Goal: Transaction & Acquisition: Purchase product/service

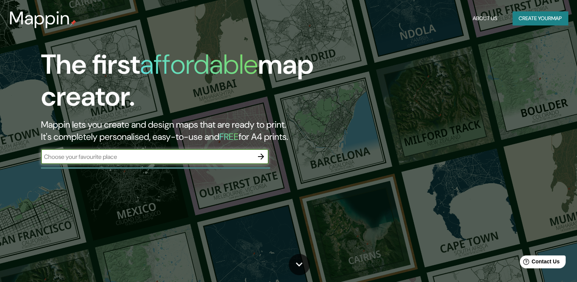
click at [165, 156] on input "text" at bounding box center [147, 156] width 212 height 9
type input "[PERSON_NAME]"
click at [165, 156] on input "[PERSON_NAME]" at bounding box center [147, 156] width 212 height 9
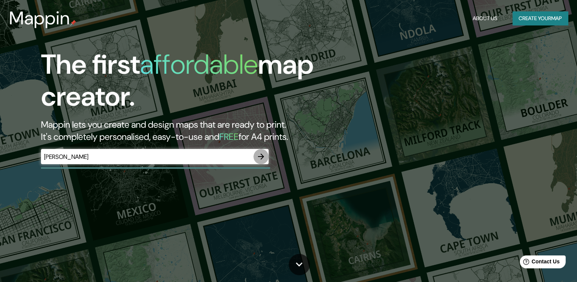
click at [261, 156] on icon "button" at bounding box center [261, 156] width 6 height 6
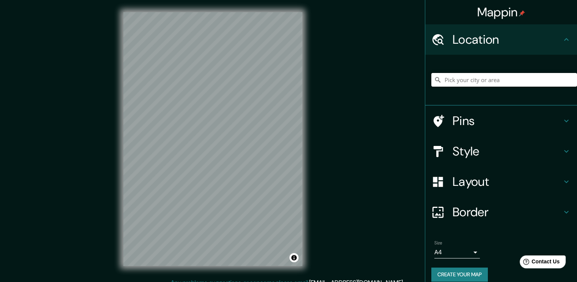
click at [460, 79] on input "Pick your city or area" at bounding box center [504, 80] width 146 height 14
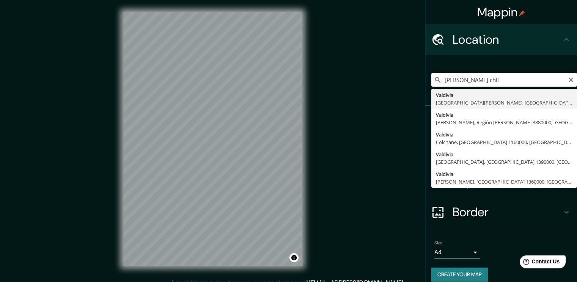
type input "[PERSON_NAME], [GEOGRAPHIC_DATA][PERSON_NAME], [GEOGRAPHIC_DATA]"
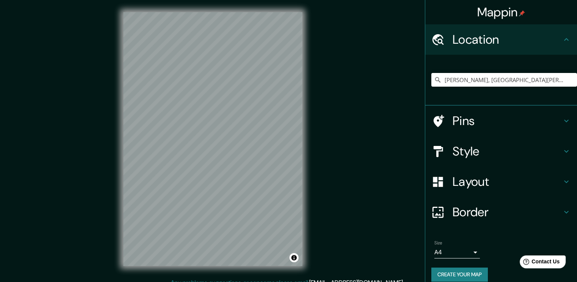
click at [562, 119] on icon at bounding box center [566, 120] width 9 height 9
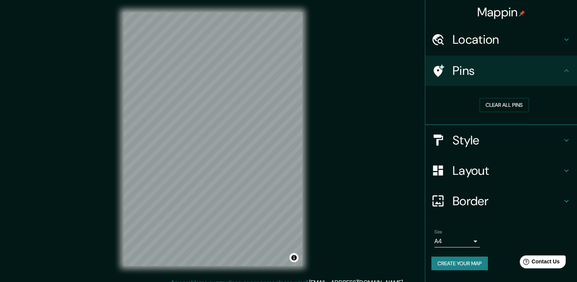
click at [565, 71] on icon at bounding box center [566, 70] width 9 height 9
click at [568, 140] on icon at bounding box center [566, 139] width 9 height 9
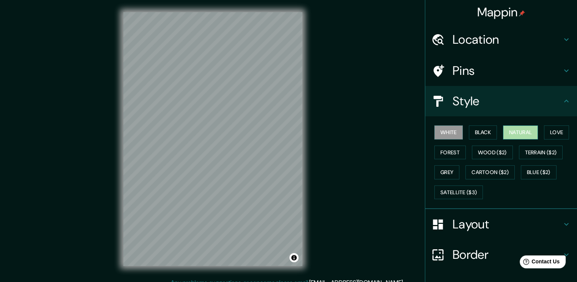
click at [524, 130] on button "Natural" at bounding box center [520, 132] width 35 height 14
click at [449, 151] on button "Forest" at bounding box center [449, 152] width 31 height 14
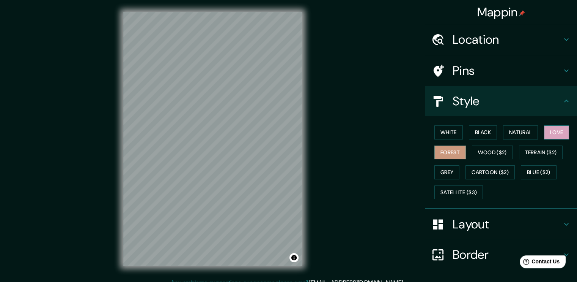
click at [557, 134] on button "Love" at bounding box center [556, 132] width 25 height 14
click at [494, 132] on div "White Black Natural Love Forest Wood ($2) Terrain ($2) Grey Cartoon ($2) Blue (…" at bounding box center [504, 162] width 146 height 80
click at [488, 132] on button "Black" at bounding box center [483, 132] width 28 height 14
click at [478, 133] on button "Black" at bounding box center [483, 132] width 28 height 14
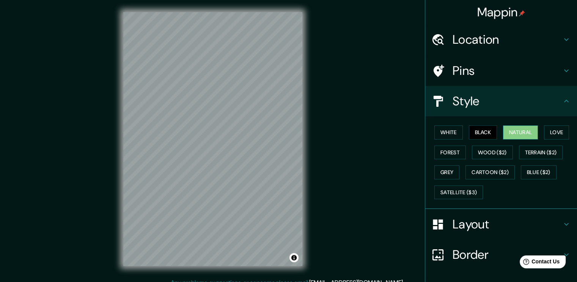
click at [506, 132] on button "Natural" at bounding box center [520, 132] width 35 height 14
click at [456, 193] on button "Satellite ($3)" at bounding box center [458, 192] width 49 height 14
click at [523, 133] on button "Natural" at bounding box center [520, 132] width 35 height 14
click at [451, 194] on button "Satellite ($3)" at bounding box center [458, 192] width 49 height 14
click at [506, 132] on button "Natural" at bounding box center [520, 132] width 35 height 14
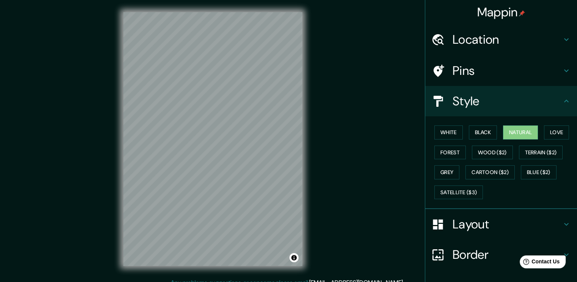
click at [561, 65] on div "Pins" at bounding box center [501, 70] width 152 height 30
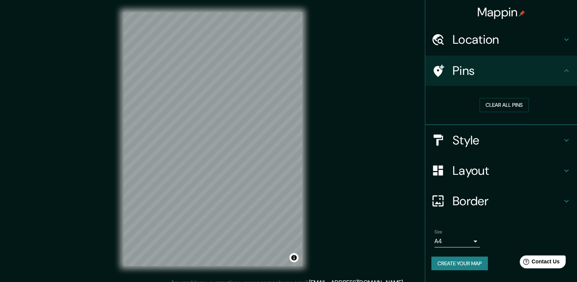
click at [561, 65] on h4 "Pins" at bounding box center [507, 70] width 109 height 15
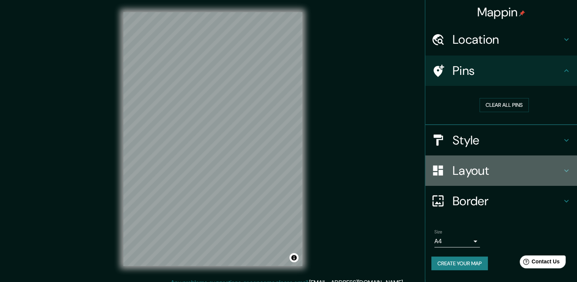
click at [568, 170] on icon at bounding box center [566, 170] width 9 height 9
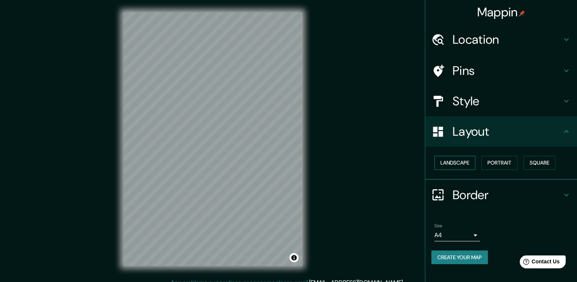
click at [467, 161] on button "Landscape" at bounding box center [454, 163] width 41 height 14
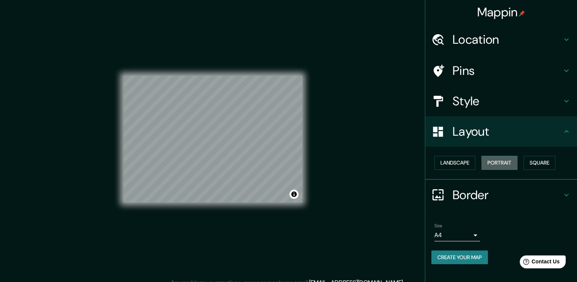
click at [495, 164] on button "Portrait" at bounding box center [499, 163] width 36 height 14
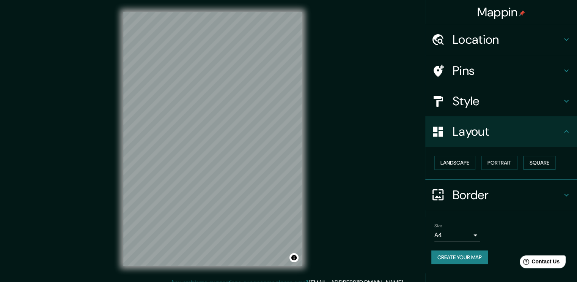
click at [541, 162] on button "Square" at bounding box center [540, 163] width 32 height 14
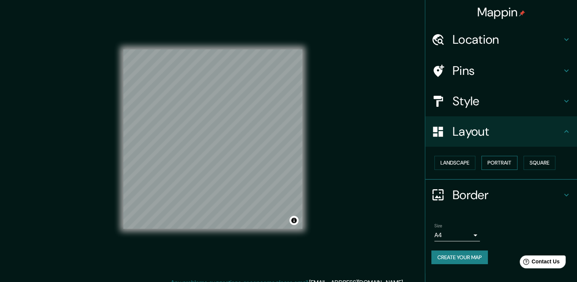
click at [509, 159] on button "Portrait" at bounding box center [499, 163] width 36 height 14
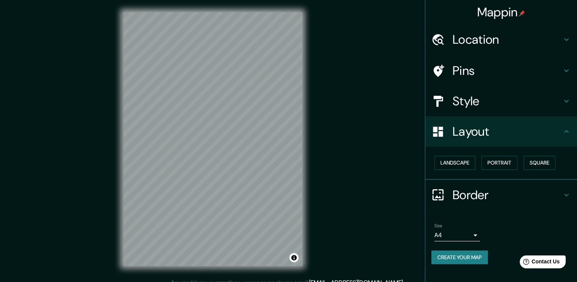
click at [571, 192] on div "Border" at bounding box center [501, 194] width 152 height 30
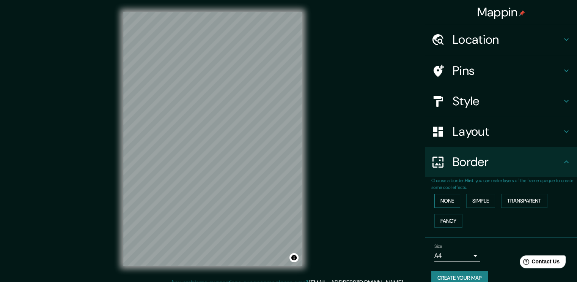
click at [444, 197] on button "None" at bounding box center [447, 200] width 26 height 14
click at [466, 198] on button "Simple" at bounding box center [480, 200] width 29 height 14
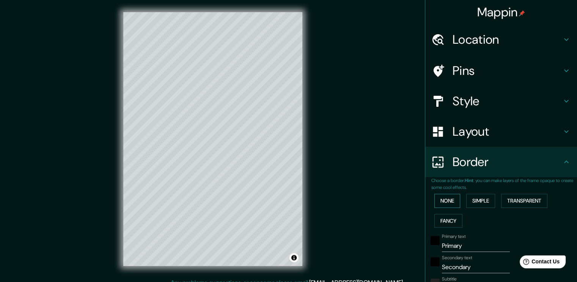
click at [441, 195] on button "None" at bounding box center [447, 200] width 26 height 14
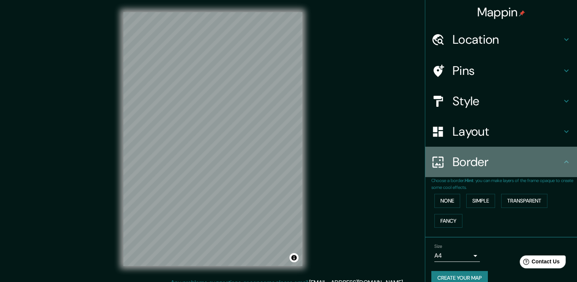
click at [562, 160] on icon at bounding box center [566, 161] width 9 height 9
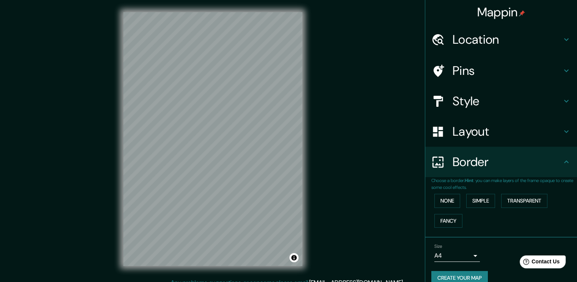
click at [562, 162] on icon at bounding box center [566, 161] width 9 height 9
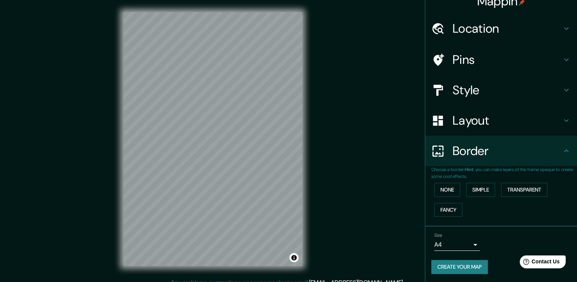
click at [564, 89] on icon at bounding box center [566, 90] width 5 height 3
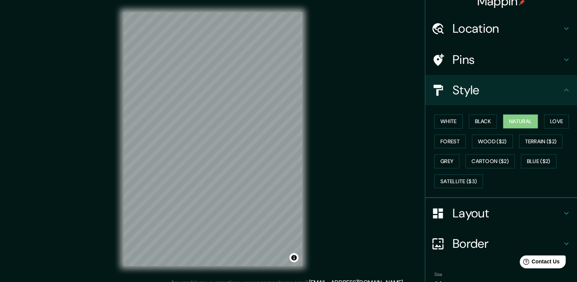
click at [98, 262] on div "Mappin Location [GEOGRAPHIC_DATA], [GEOGRAPHIC_DATA][PERSON_NAME], [GEOGRAPHIC_…" at bounding box center [288, 145] width 577 height 290
